Goal: Navigation & Orientation: Locate item on page

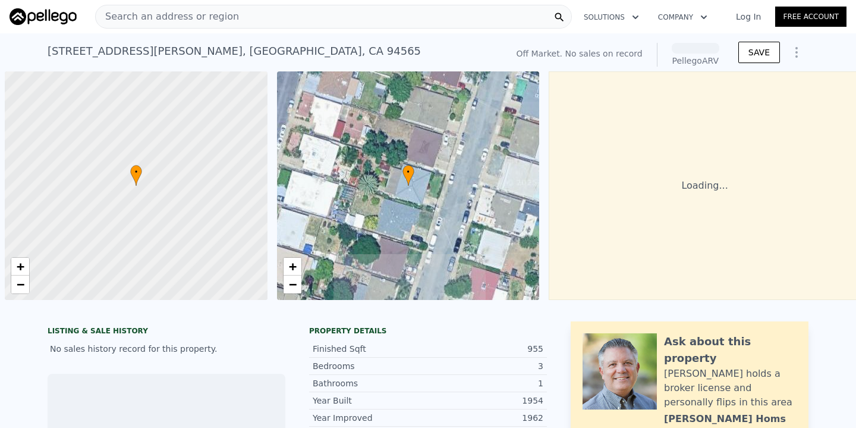
scroll to position [0, 5]
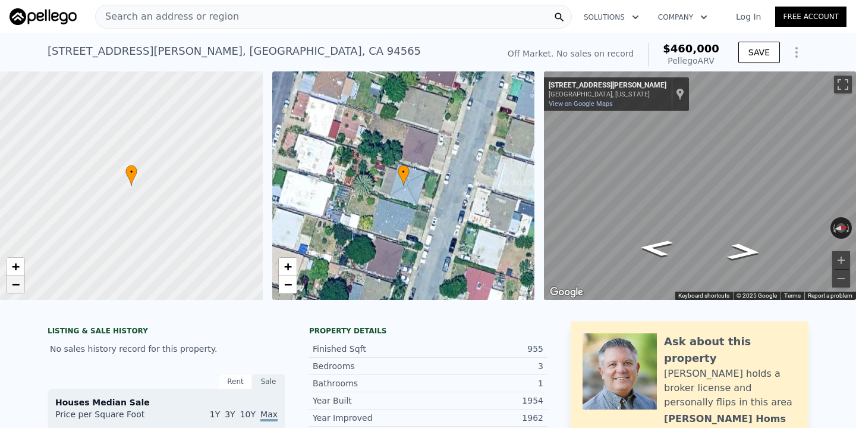
click at [19, 287] on span "−" at bounding box center [16, 284] width 8 height 15
click at [18, 272] on span "+" at bounding box center [16, 266] width 8 height 15
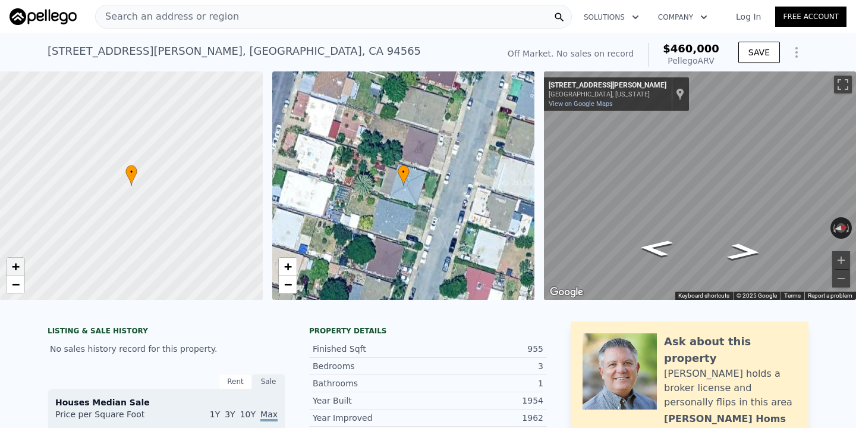
click at [18, 272] on span "+" at bounding box center [16, 266] width 8 height 15
click at [17, 283] on span "−" at bounding box center [16, 284] width 8 height 15
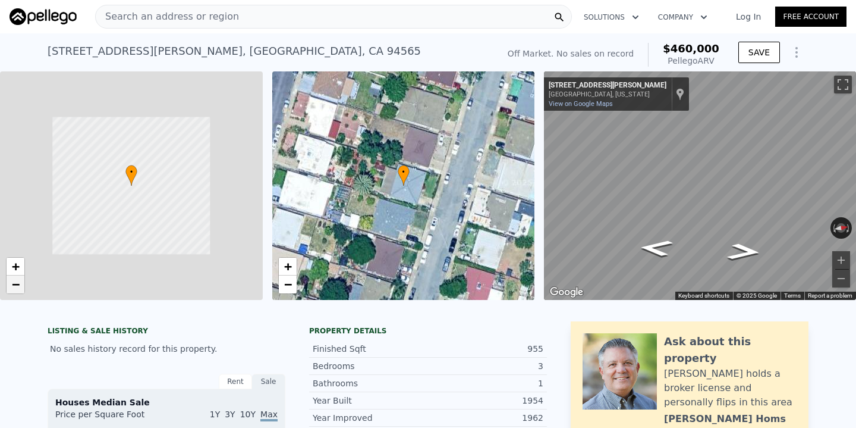
click at [17, 284] on span "−" at bounding box center [16, 284] width 8 height 15
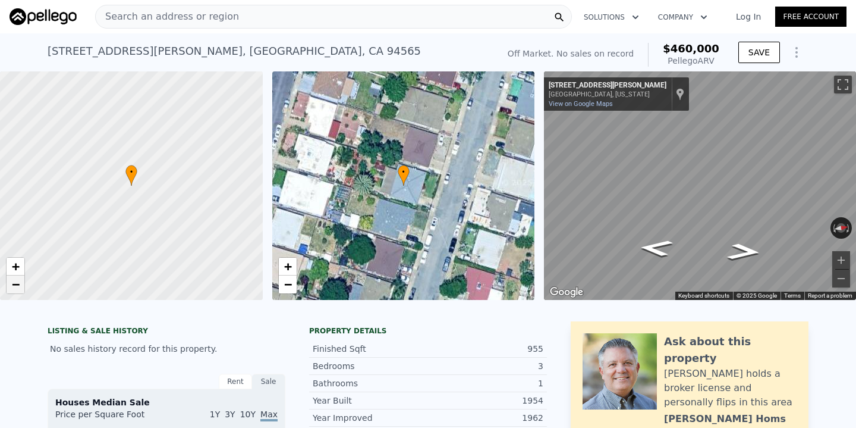
click at [17, 284] on span "−" at bounding box center [16, 284] width 8 height 15
click at [15, 271] on span "+" at bounding box center [16, 266] width 8 height 15
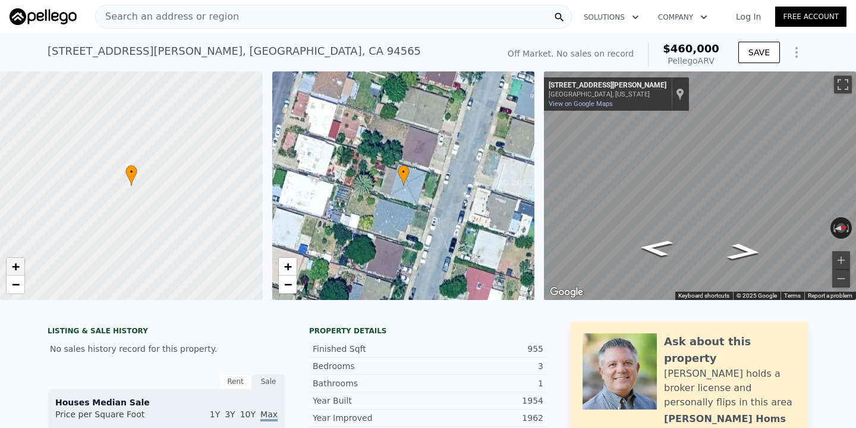
click at [15, 271] on span "+" at bounding box center [16, 266] width 8 height 15
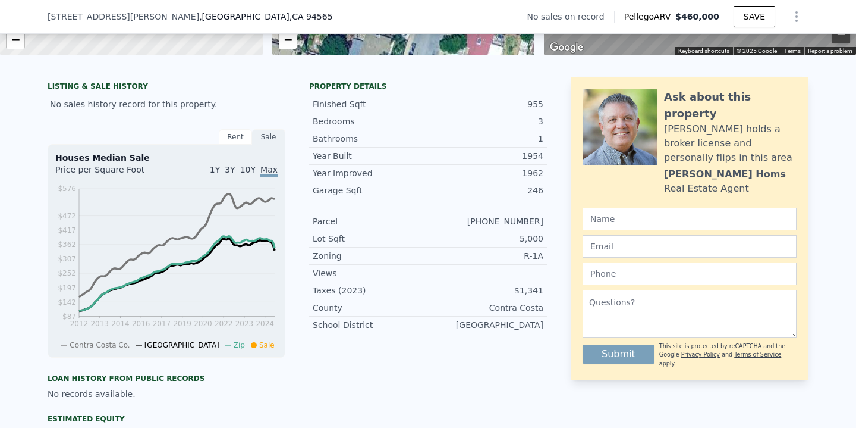
scroll to position [241, 0]
